Goal: Information Seeking & Learning: Compare options

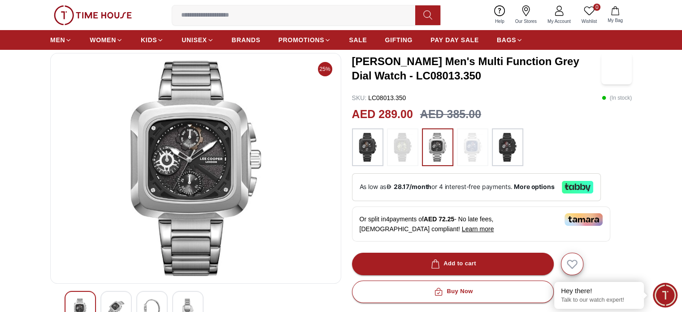
scroll to position [45, 0]
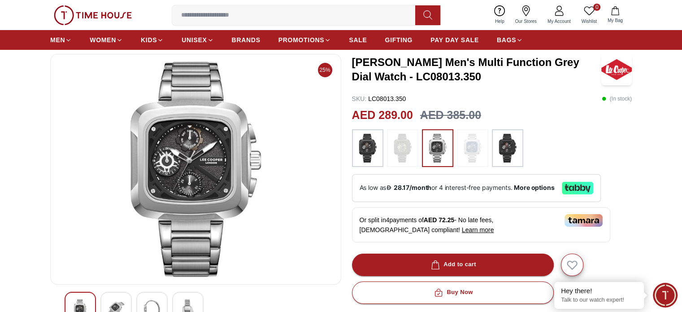
click at [507, 148] on img at bounding box center [507, 148] width 22 height 29
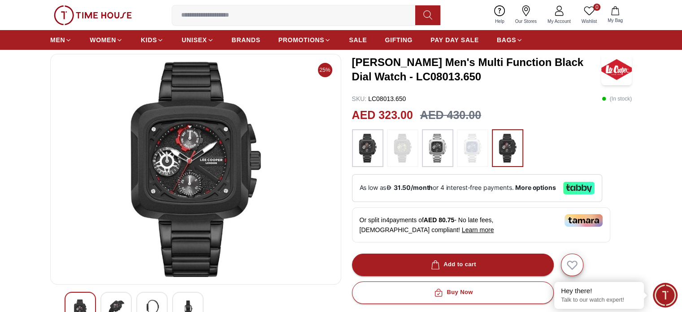
click at [372, 148] on img at bounding box center [367, 148] width 22 height 29
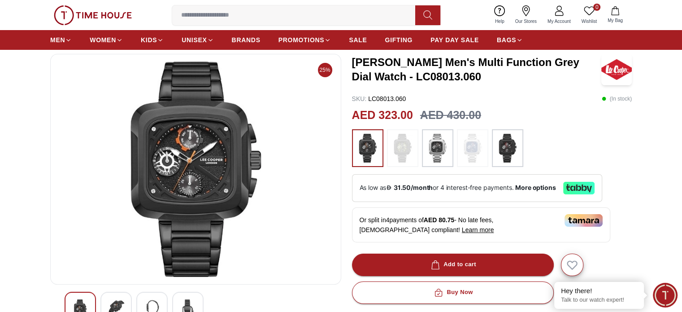
click at [431, 152] on img at bounding box center [437, 148] width 22 height 29
click at [401, 152] on img at bounding box center [402, 148] width 22 height 29
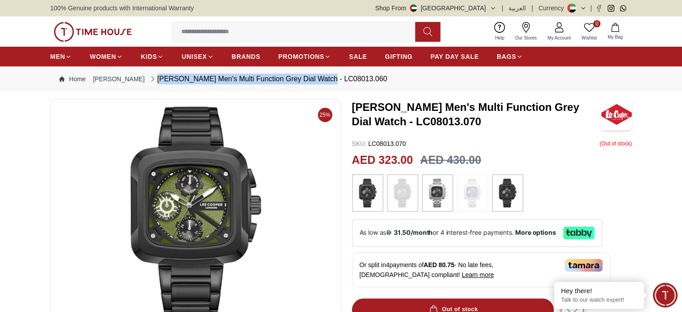
drag, startPoint x: 306, startPoint y: 78, endPoint x: 366, endPoint y: 80, distance: 60.1
click at [366, 80] on nav "Home Lee Cooper Lee Cooper Men's Multi Function Grey Dial Watch - LC08013.060" at bounding box center [341, 78] width 582 height 25
click at [356, 78] on nav "Home Lee Cooper Lee Cooper Men's Multi Function Grey Dial Watch - LC08013.060" at bounding box center [341, 78] width 582 height 25
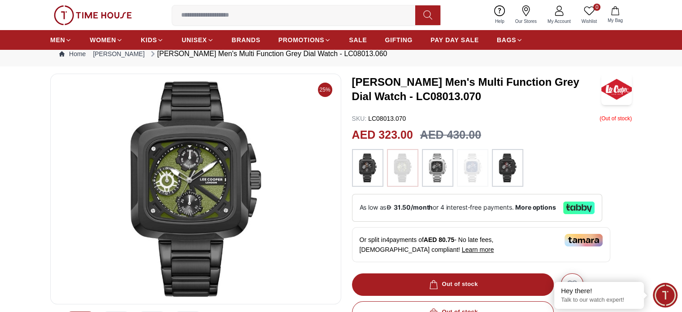
scroll to position [45, 0]
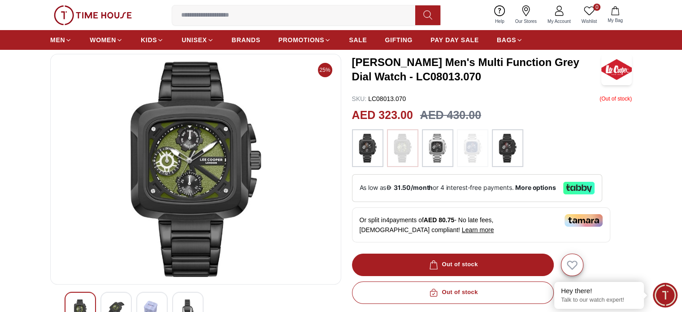
click at [510, 147] on img at bounding box center [507, 148] width 22 height 29
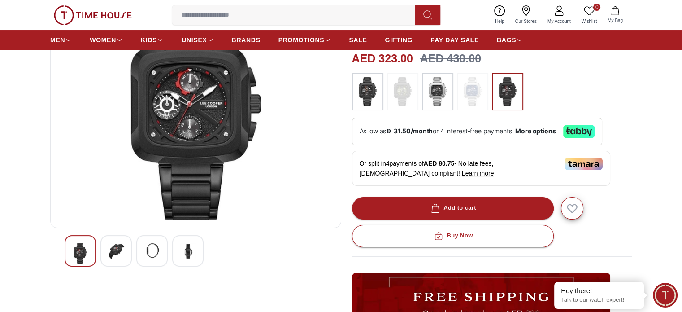
scroll to position [45, 0]
